Goal: Navigation & Orientation: Find specific page/section

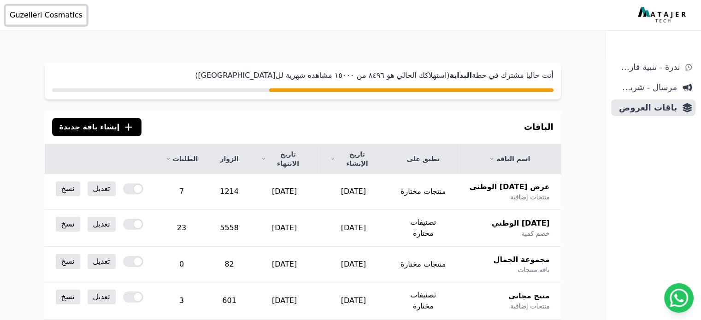
click at [26, 15] on span "Guzelleri Cosmatics" at bounding box center [46, 15] width 73 height 11
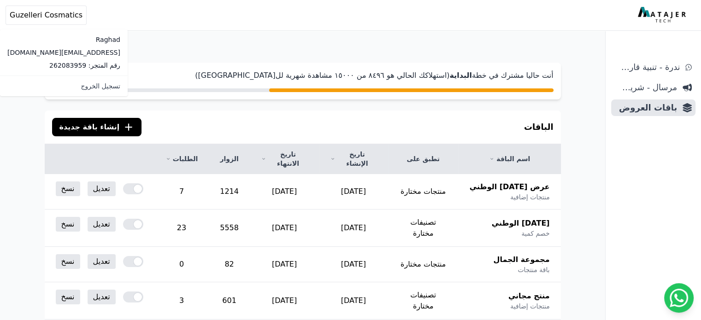
click at [101, 24] on div "Open sidebar Open user menu Guzelleri Cosmatics Raghad raghad.alsafi@yahoo.com …" at bounding box center [349, 15] width 686 height 19
click at [164, 16] on div "Open sidebar Open user menu Guzelleri Cosmatics Raghad raghad.alsafi@yahoo.com …" at bounding box center [349, 15] width 686 height 19
